Goal: Transaction & Acquisition: Purchase product/service

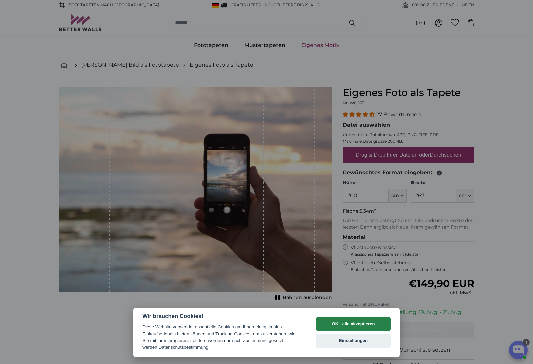
click at [385, 329] on button "OK - alle akzeptieren" at bounding box center [353, 324] width 75 height 14
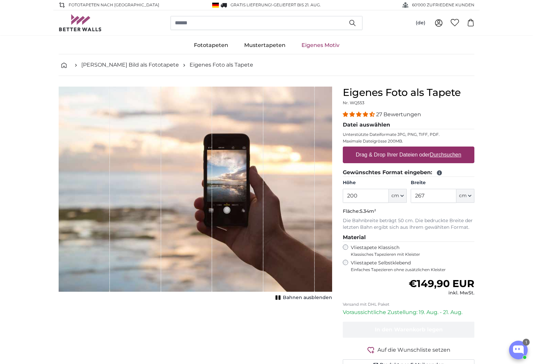
click at [445, 156] on u "Durchsuchen" at bounding box center [445, 155] width 31 height 6
click at [445, 149] on input "Drag & Drop Ihrer Dateien oder Durchsuchen" at bounding box center [409, 148] width 132 height 2
type input "**********"
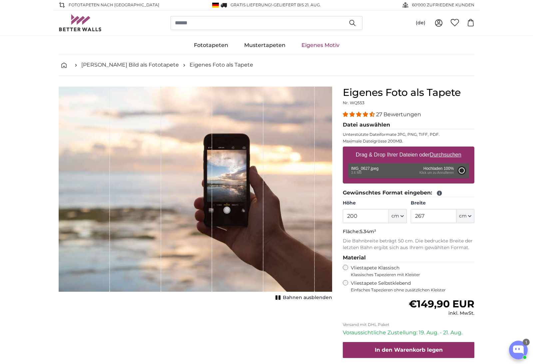
type input "150"
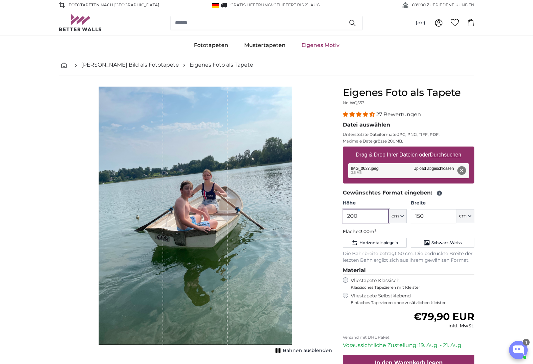
click at [366, 219] on input "200" at bounding box center [366, 216] width 46 height 14
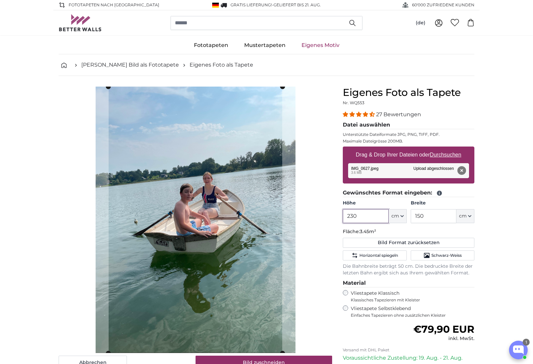
type input "230"
click at [429, 218] on input "150" at bounding box center [434, 216] width 46 height 14
type input "1"
type input "300"
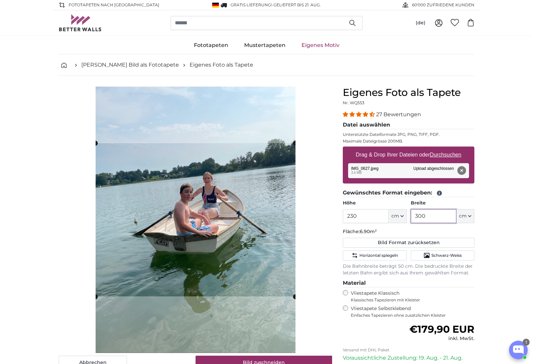
type input "300"
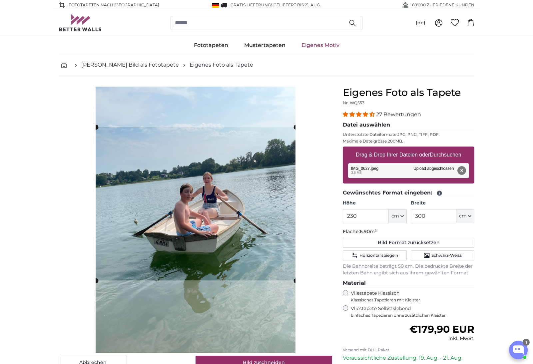
click at [242, 235] on cropper-handle at bounding box center [196, 203] width 200 height 153
click at [308, 45] on link "Eigenes Motiv" at bounding box center [321, 45] width 54 height 17
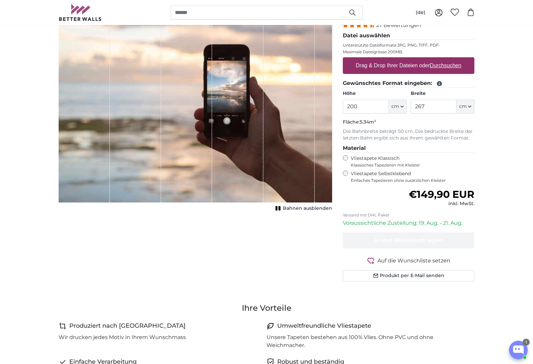
scroll to position [66, 0]
